Goal: Find specific page/section: Find specific page/section

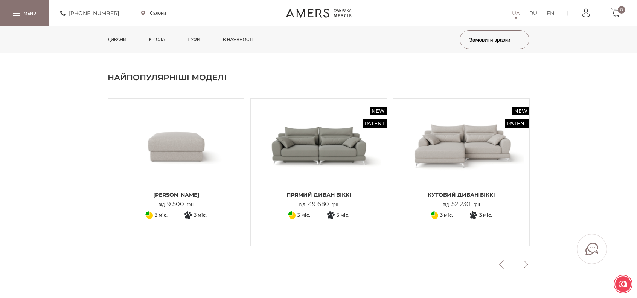
scroll to position [226, 0]
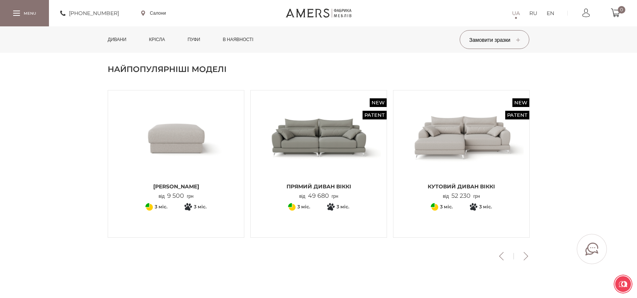
click at [523, 258] on button "Next" at bounding box center [525, 256] width 13 height 8
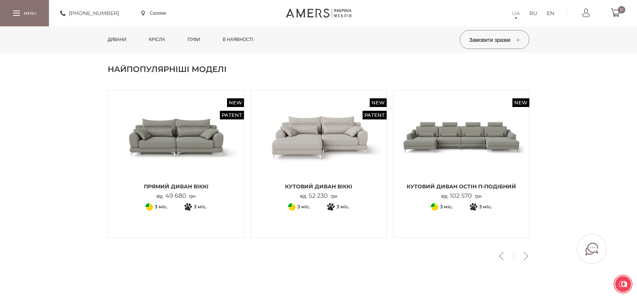
click at [524, 256] on button "Next" at bounding box center [525, 256] width 13 height 8
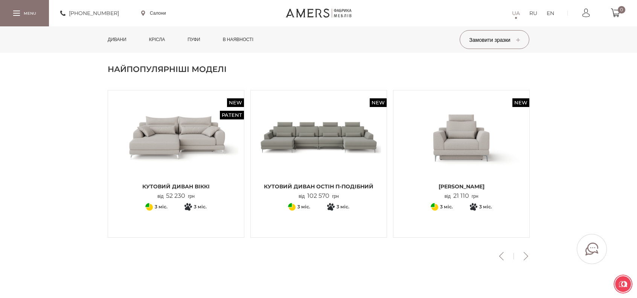
click at [523, 256] on button "Next" at bounding box center [525, 256] width 13 height 8
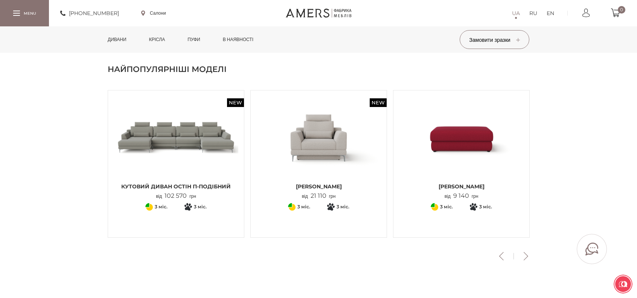
click at [523, 256] on button "Next" at bounding box center [525, 256] width 13 height 8
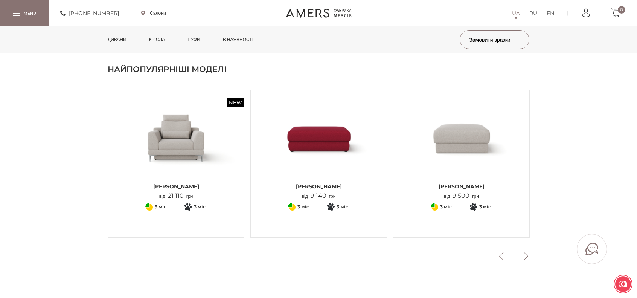
click at [523, 257] on button "Next" at bounding box center [525, 256] width 13 height 8
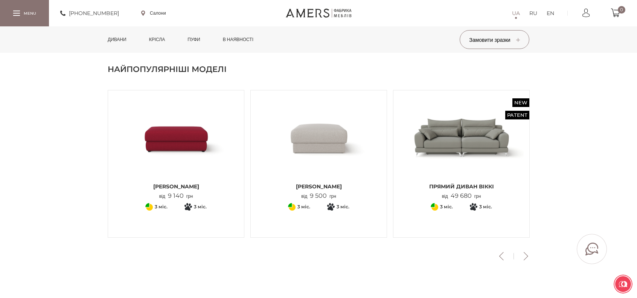
click at [523, 257] on button "Next" at bounding box center [525, 256] width 13 height 8
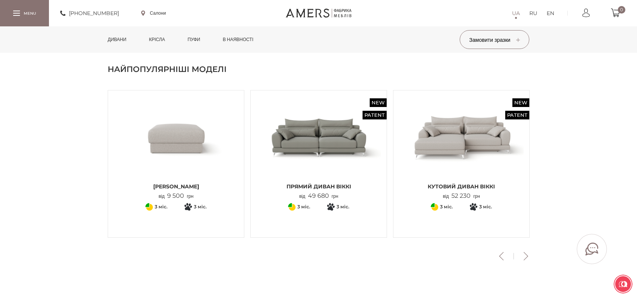
click at [522, 264] on section "Найпопулярніші моделі Previous New Кутовий диван ОСТІН П-подібний від 102 570 г…" at bounding box center [318, 167] width 637 height 261
click at [530, 254] on button "Next" at bounding box center [525, 256] width 13 height 8
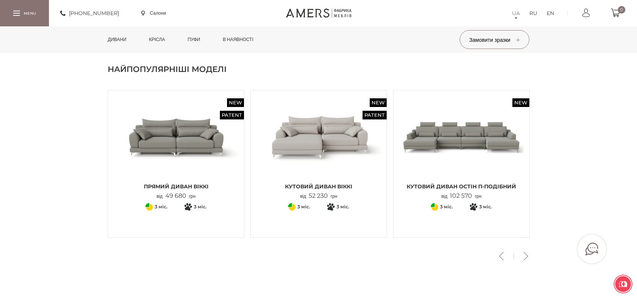
click at [528, 256] on button "Next" at bounding box center [525, 256] width 13 height 8
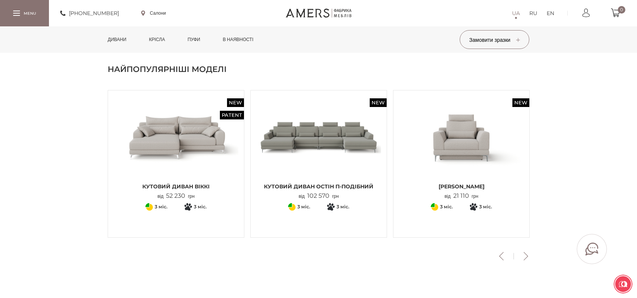
click at [528, 256] on button "Next" at bounding box center [525, 256] width 13 height 8
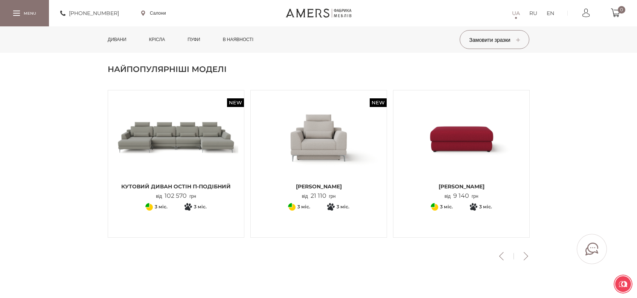
click at [528, 256] on button "Next" at bounding box center [525, 256] width 13 height 8
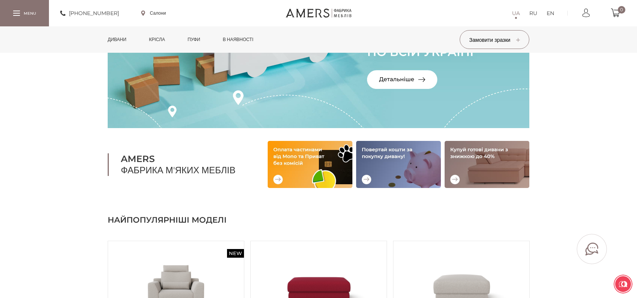
scroll to position [0, 0]
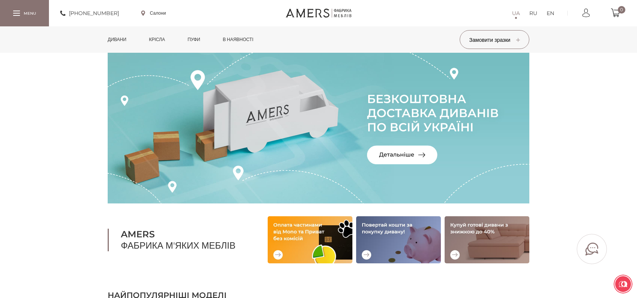
click at [126, 37] on link "Дивани" at bounding box center [117, 39] width 30 height 26
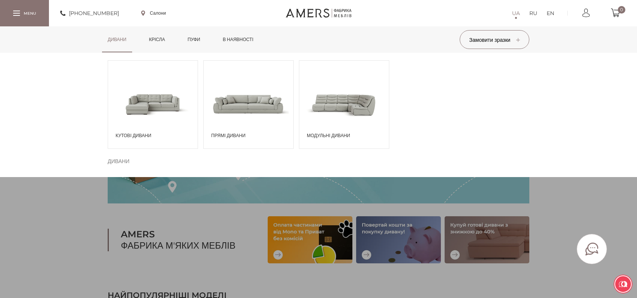
click at [249, 124] on span at bounding box center [249, 104] width 90 height 52
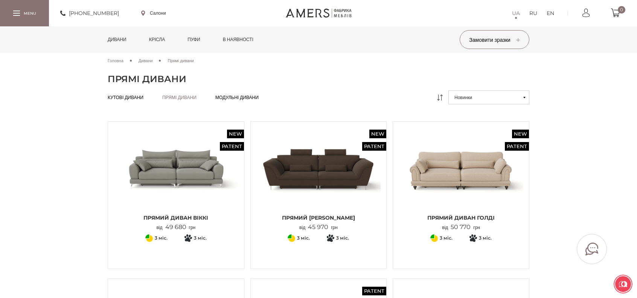
click at [184, 93] on div "Кутові дивани Кутові дивани Прямі дивани Прямі дивани Модульні дивани Модульні …" at bounding box center [318, 100] width 433 height 20
click at [184, 98] on li "Прямі дивани Прямі дивани" at bounding box center [179, 98] width 34 height 6
click at [124, 101] on span "Кутові дивани" at bounding box center [126, 104] width 36 height 6
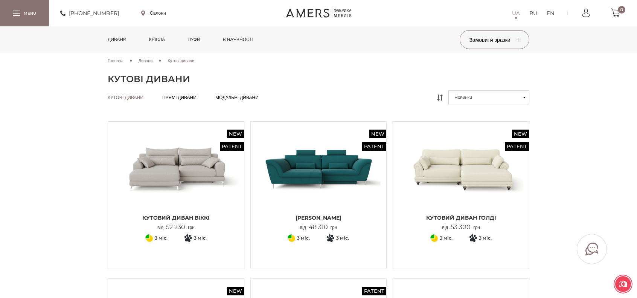
click at [194, 95] on link "Прямі дивани Прямі дивани" at bounding box center [179, 98] width 34 height 6
